Goal: Task Accomplishment & Management: Use online tool/utility

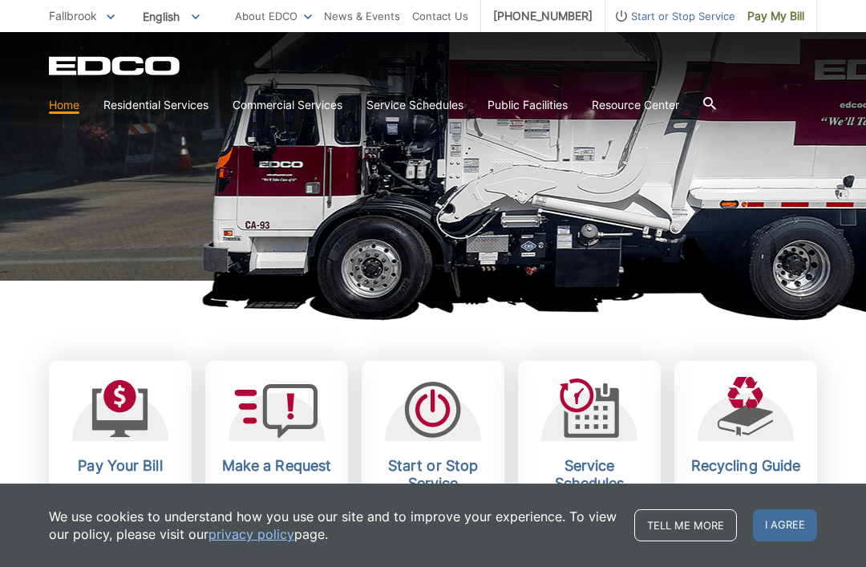
scroll to position [277, 0]
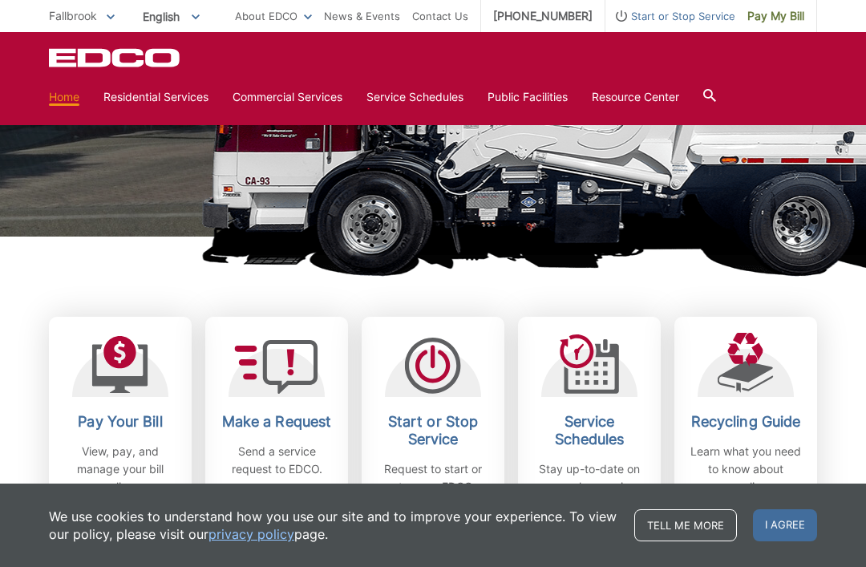
click at [91, 430] on div "Pay Your Bill View, pay, and manage your bill online." at bounding box center [120, 454] width 119 height 83
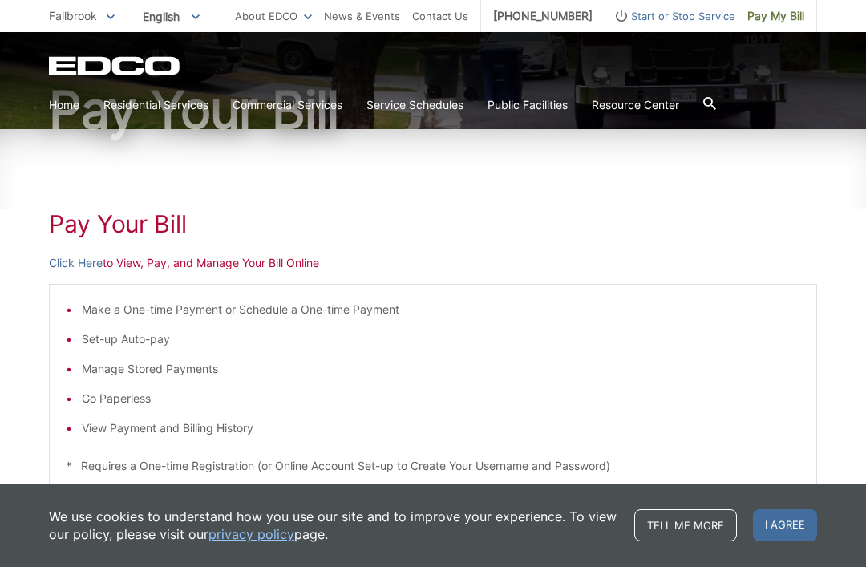
scroll to position [150, 0]
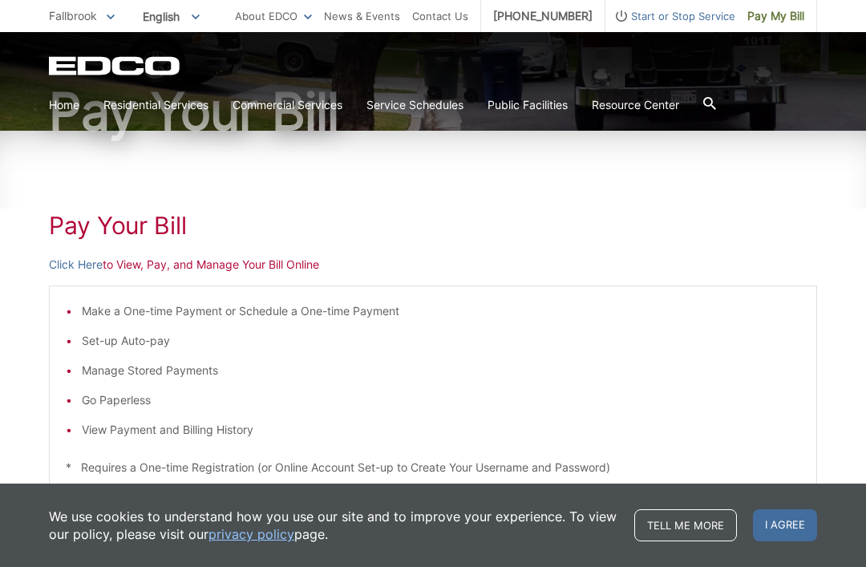
click at [100, 422] on li "View Payment and Billing History" at bounding box center [441, 430] width 718 height 18
click at [138, 434] on li "View Payment and Billing History" at bounding box center [441, 430] width 718 height 18
click at [182, 435] on li "View Payment and Billing History" at bounding box center [441, 430] width 718 height 18
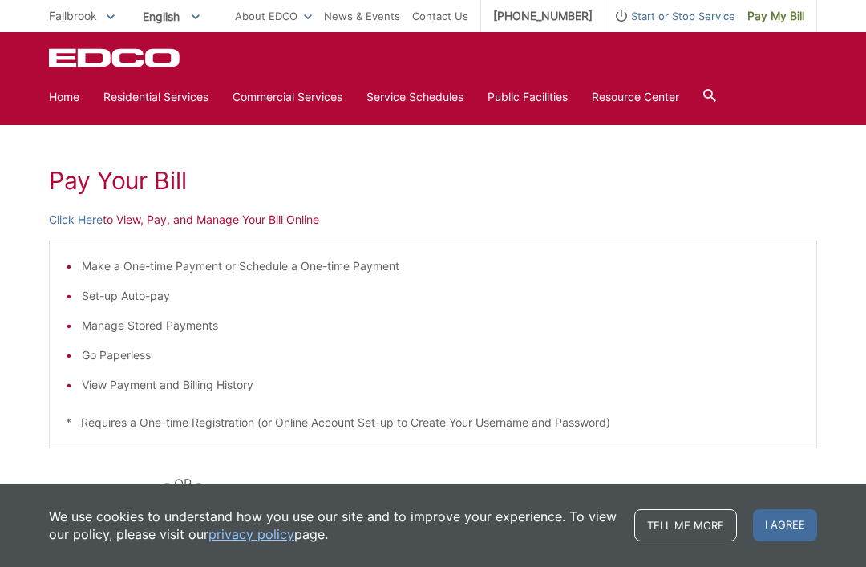
scroll to position [194, 0]
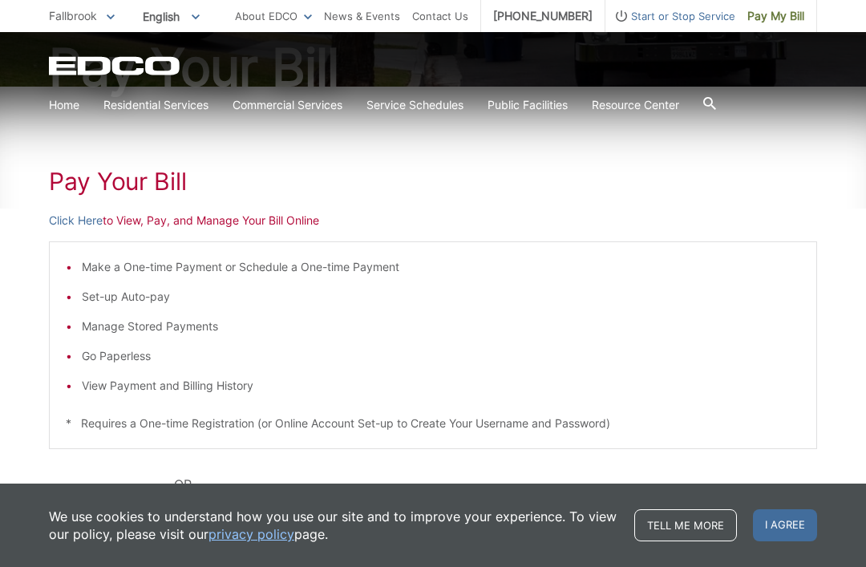
click at [117, 384] on li "View Payment and Billing History" at bounding box center [441, 386] width 718 height 18
click at [151, 395] on div "Make a One-time Payment or Schedule a One-time Payment Set-up Auto-pay Manage S…" at bounding box center [433, 345] width 768 height 208
click at [771, 541] on span "I agree" at bounding box center [785, 525] width 64 height 32
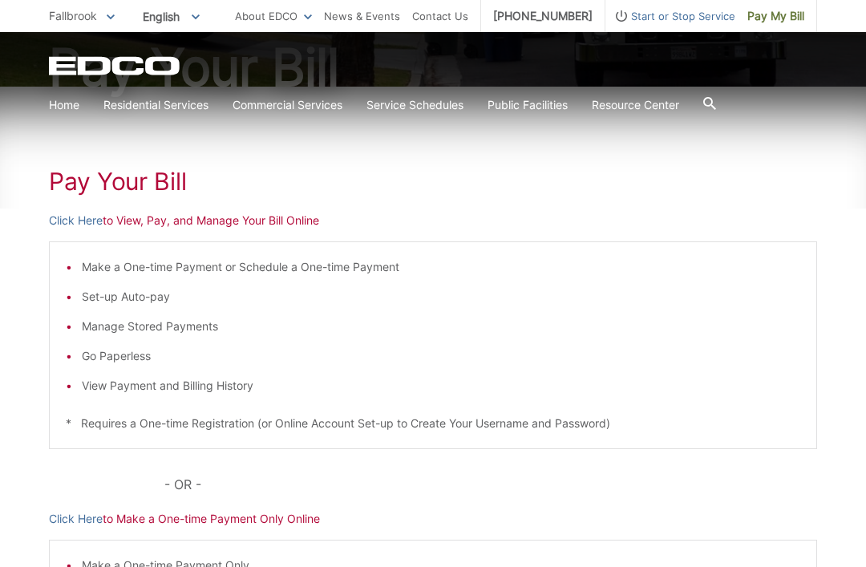
click at [96, 382] on li "View Payment and Billing History" at bounding box center [441, 386] width 718 height 18
click at [140, 391] on li "View Payment and Billing History" at bounding box center [441, 386] width 718 height 18
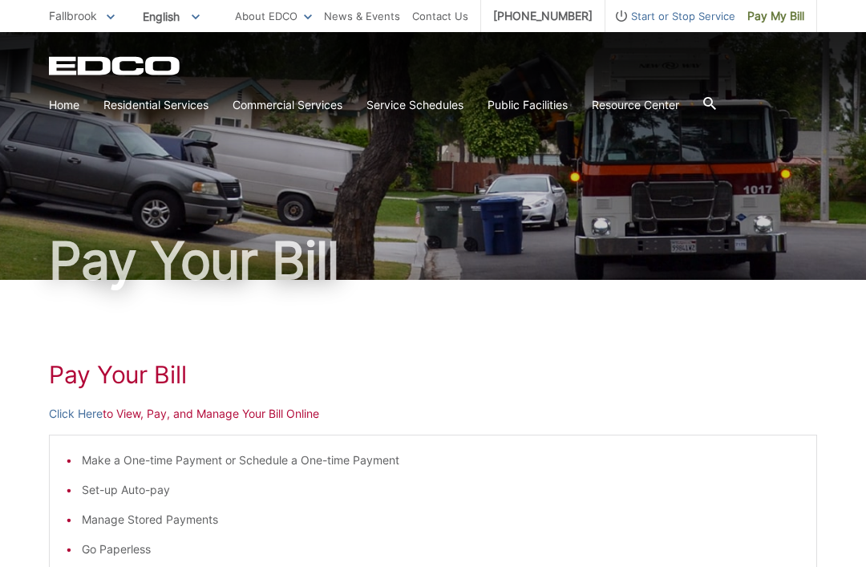
scroll to position [2, 0]
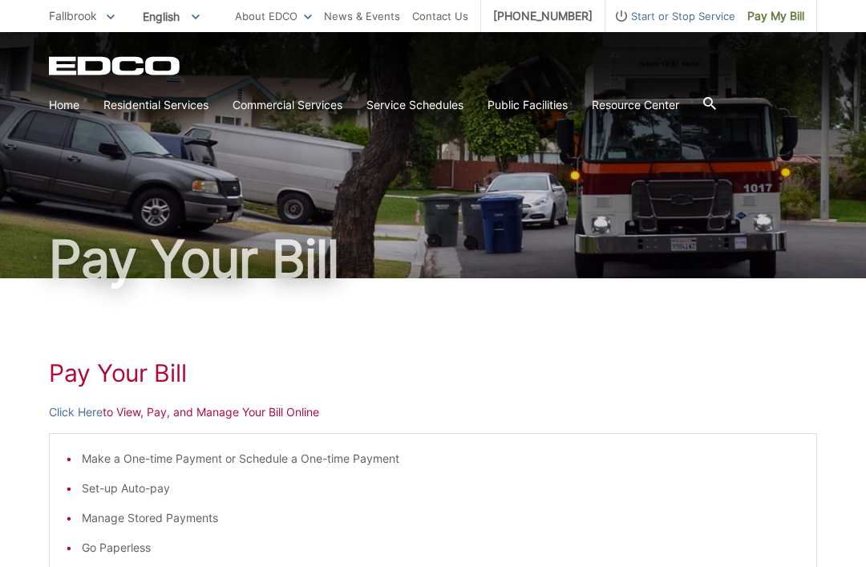
click at [79, 420] on link "Click Here" at bounding box center [76, 412] width 54 height 18
